Goal: Task Accomplishment & Management: Manage account settings

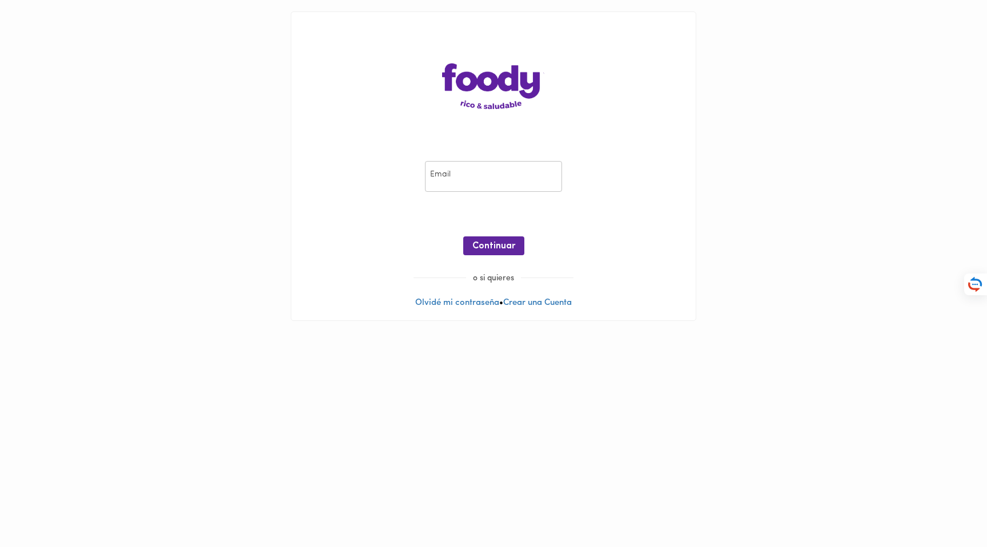
click at [275, 93] on main "Email Email ¡Oops! Recuperar Clave Continuar o si quieres Olvidé mi contraseña …" at bounding box center [493, 166] width 987 height 332
click at [464, 299] on link "Olvidé mi contraseña" at bounding box center [457, 303] width 84 height 9
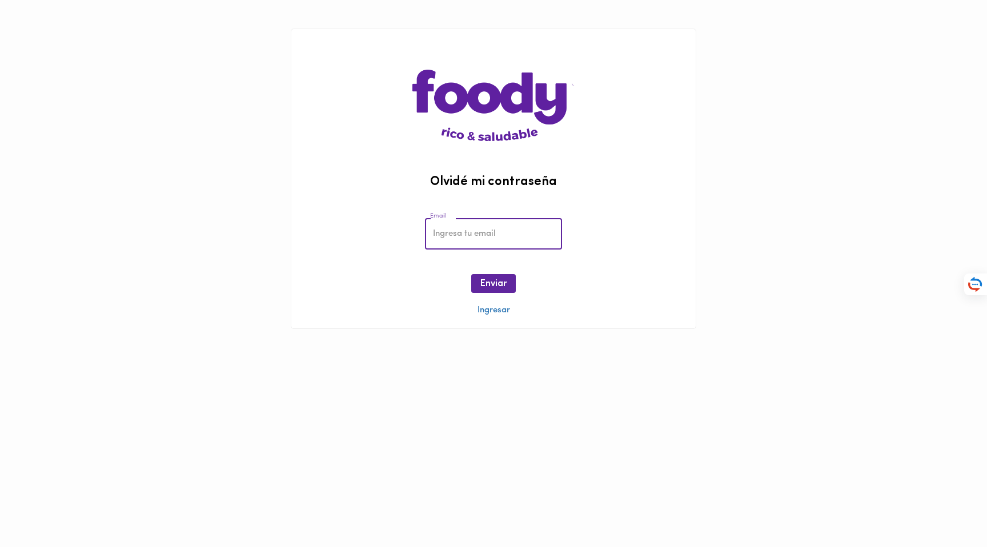
click at [457, 224] on input "email" at bounding box center [493, 233] width 137 height 31
type input "[EMAIL_ADDRESS][DOMAIN_NAME]"
click at [499, 279] on button "Enviar" at bounding box center [493, 283] width 45 height 19
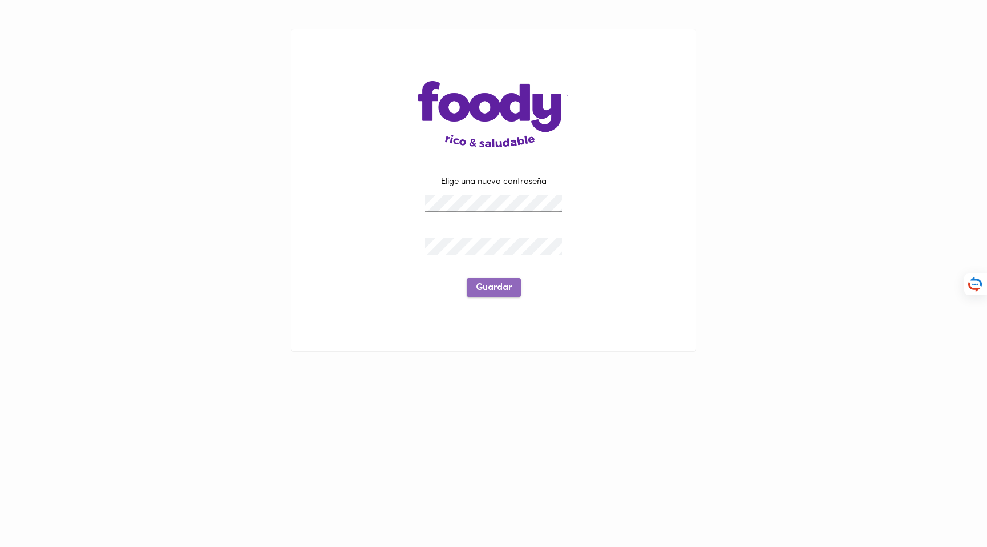
click at [491, 292] on span "Guardar" at bounding box center [494, 288] width 36 height 11
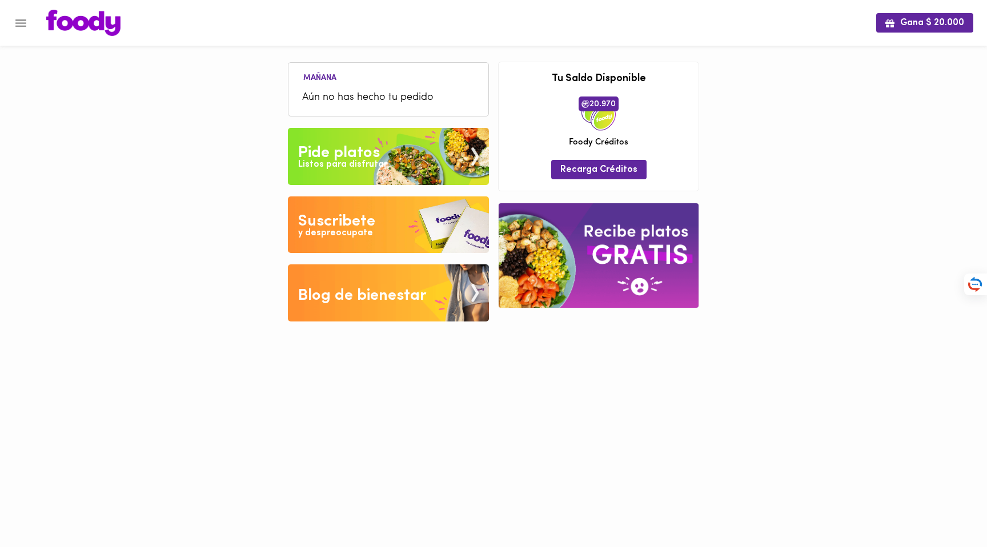
click at [784, 169] on div "Gana $ 20.000 [DATE] Aún no has hecho tu pedido Tu pago contraentrega por $- es…" at bounding box center [493, 169] width 987 height 339
drag, startPoint x: 787, startPoint y: 148, endPoint x: 780, endPoint y: 152, distance: 7.9
click at [787, 148] on div "Gana $ 20.000 [DATE] Aún no has hecho tu pedido Tu pago contraentrega por $- es…" at bounding box center [493, 169] width 987 height 339
click at [19, 24] on icon "Menu" at bounding box center [21, 23] width 14 height 14
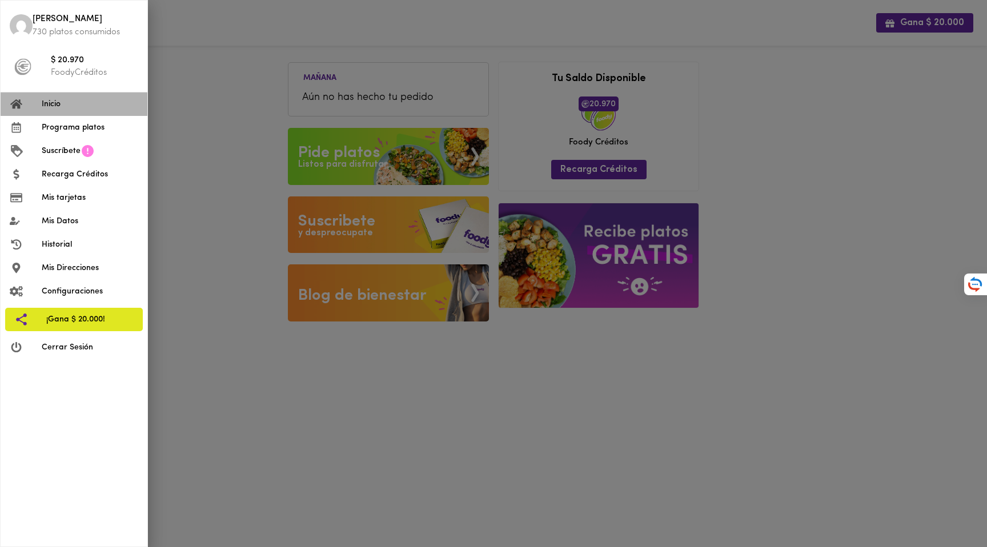
click at [80, 102] on span "Inicio" at bounding box center [90, 104] width 97 height 12
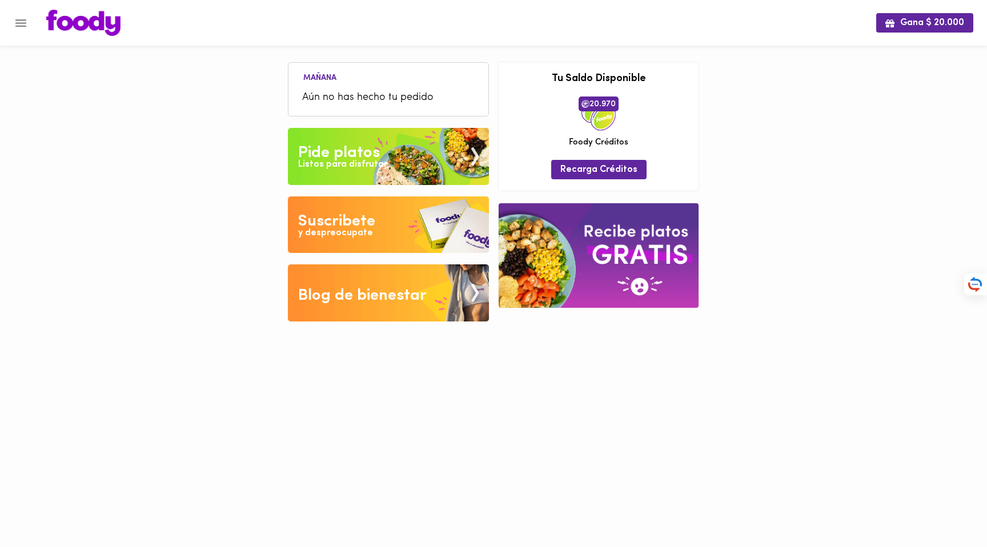
click at [387, 81] on ul "Mañana Aún no has hecho tu pedido" at bounding box center [388, 90] width 188 height 49
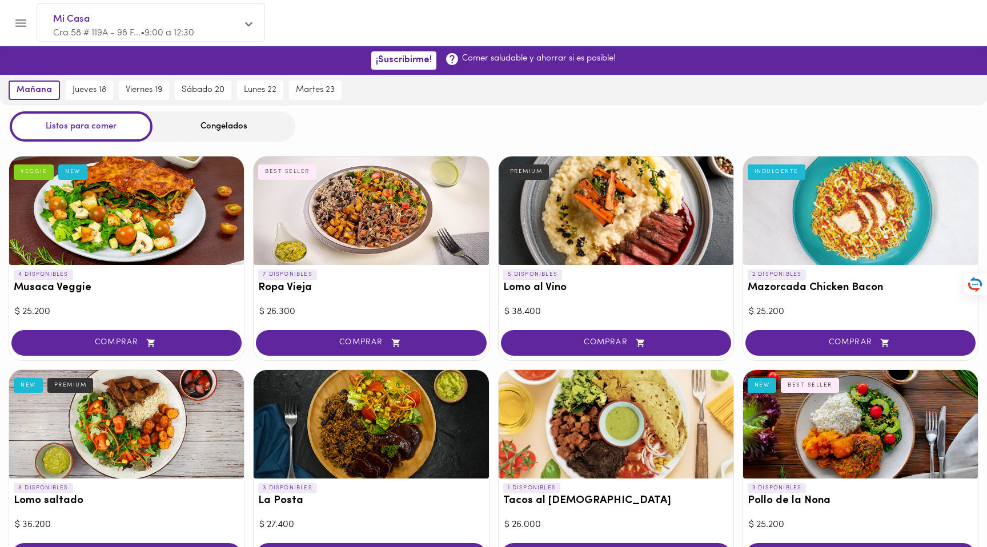
click at [686, 29] on div at bounding box center [504, 23] width 938 height 26
click at [561, 89] on div "mañana jueves 18 viernes 19 sábado 20 lunes 22 martes 23" at bounding box center [493, 90] width 987 height 31
click at [573, 89] on div "mañana jueves 18 viernes 19 sábado 20 lunes 22 martes 23" at bounding box center [493, 90] width 987 height 31
click at [440, 22] on div at bounding box center [504, 23] width 938 height 26
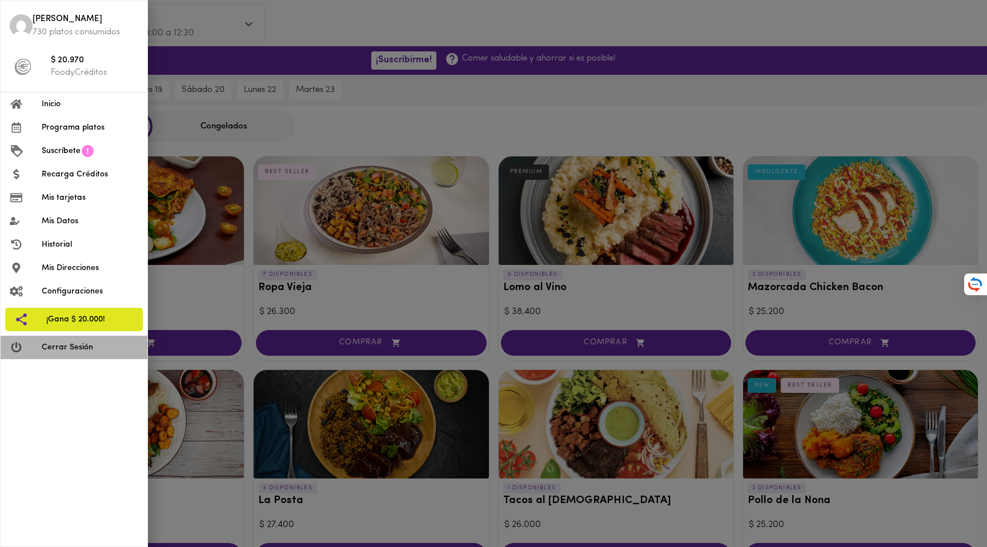
click at [57, 347] on span "Cerrar Sesión" at bounding box center [90, 348] width 97 height 12
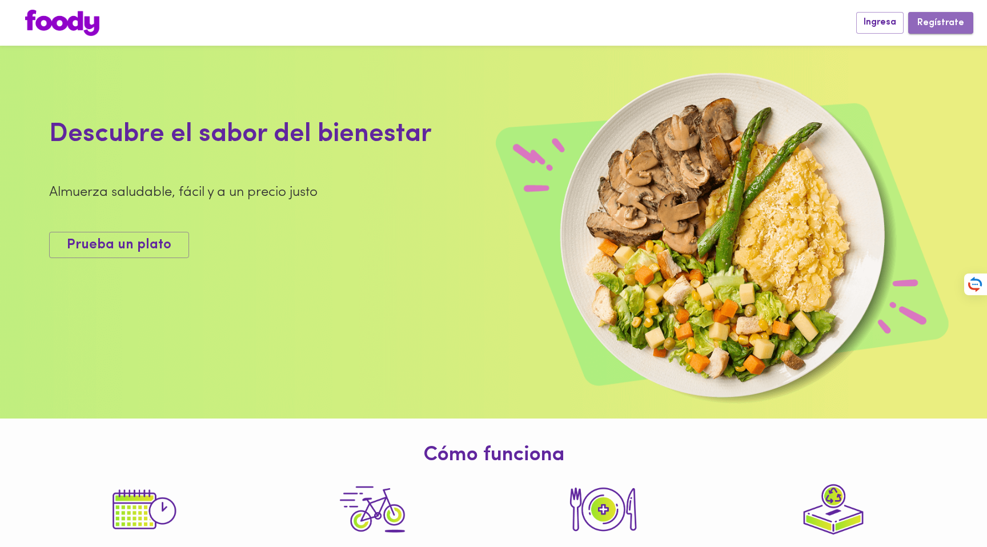
click at [949, 29] on span "Regístrate" at bounding box center [940, 23] width 47 height 11
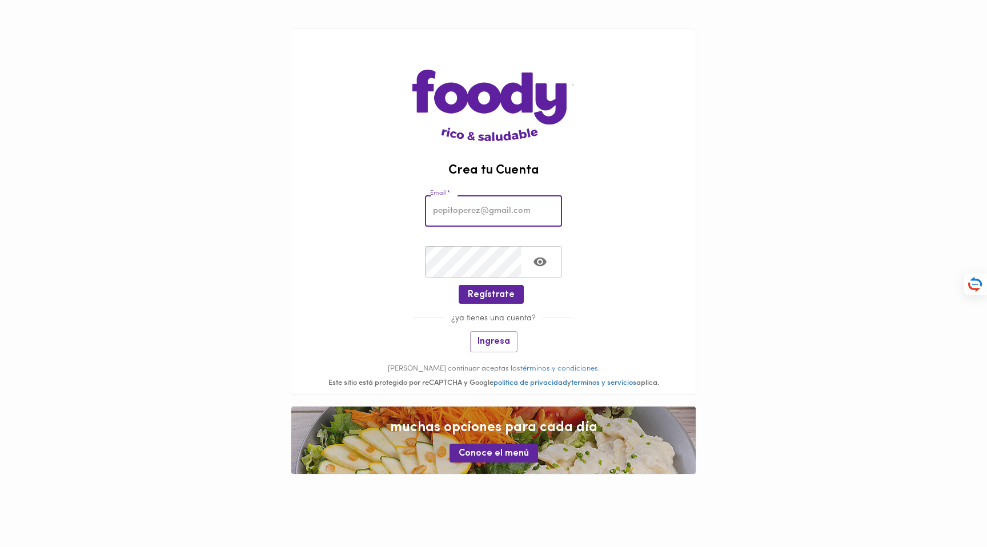
click at [488, 211] on input "email" at bounding box center [493, 210] width 137 height 31
type input "cbuitrago@wearegennius.com"
click at [496, 296] on span "Regístrate" at bounding box center [491, 295] width 47 height 11
